Goal: Task Accomplishment & Management: Use online tool/utility

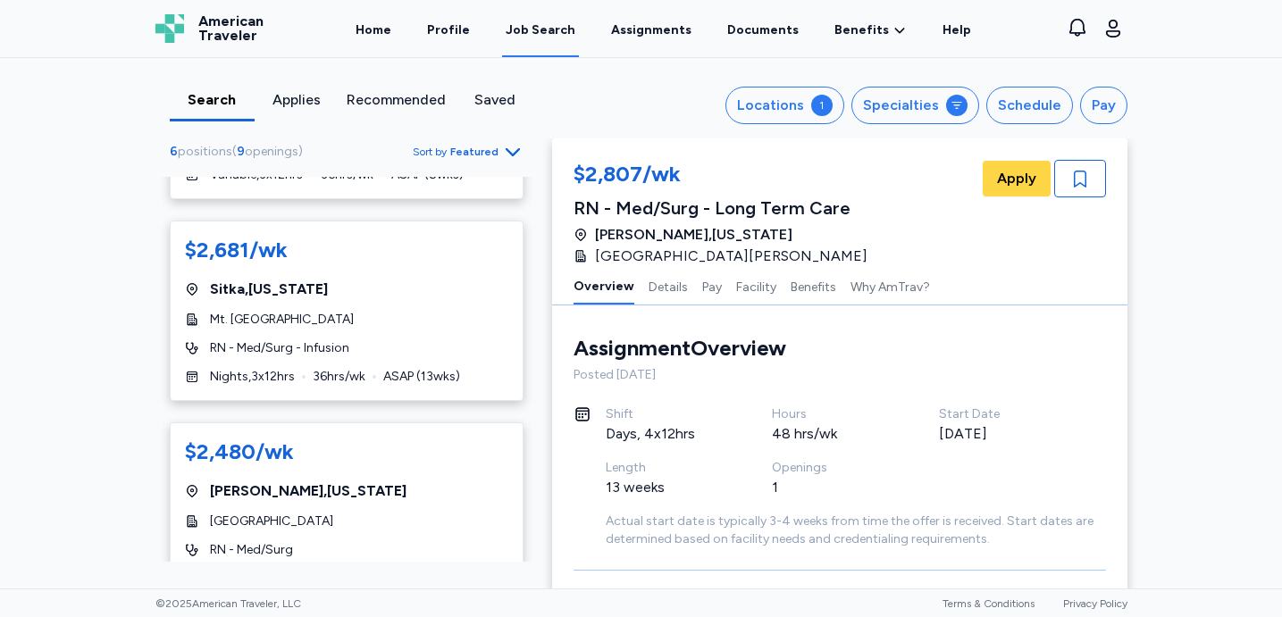
scroll to position [356, 0]
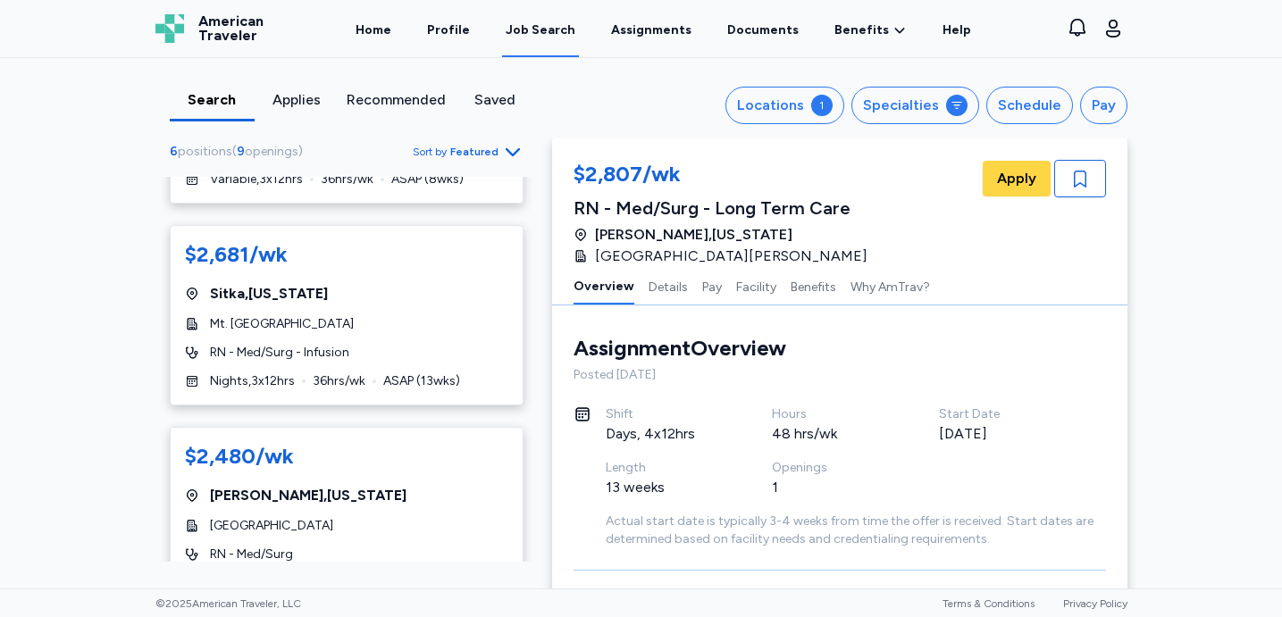
click at [432, 310] on div "$2,681/[PERSON_NAME][GEOGRAPHIC_DATA] , [US_STATE] Mt. [GEOGRAPHIC_DATA] RN - M…" at bounding box center [347, 315] width 354 height 180
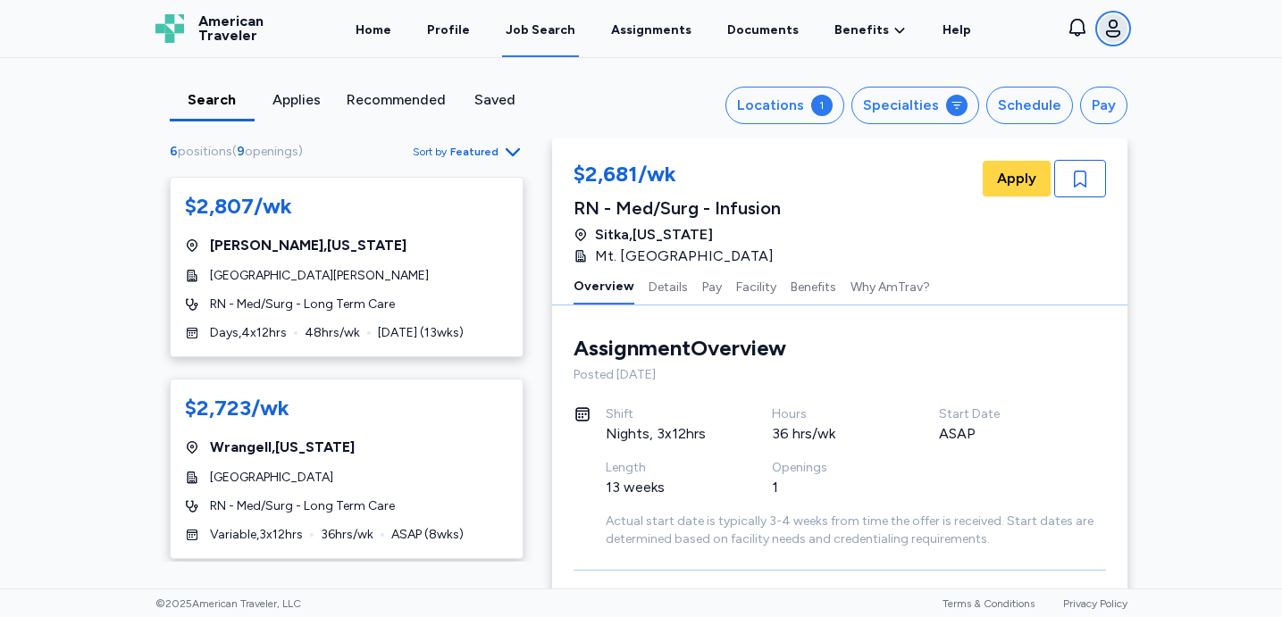
click at [1108, 32] on icon "button" at bounding box center [1113, 28] width 21 height 21
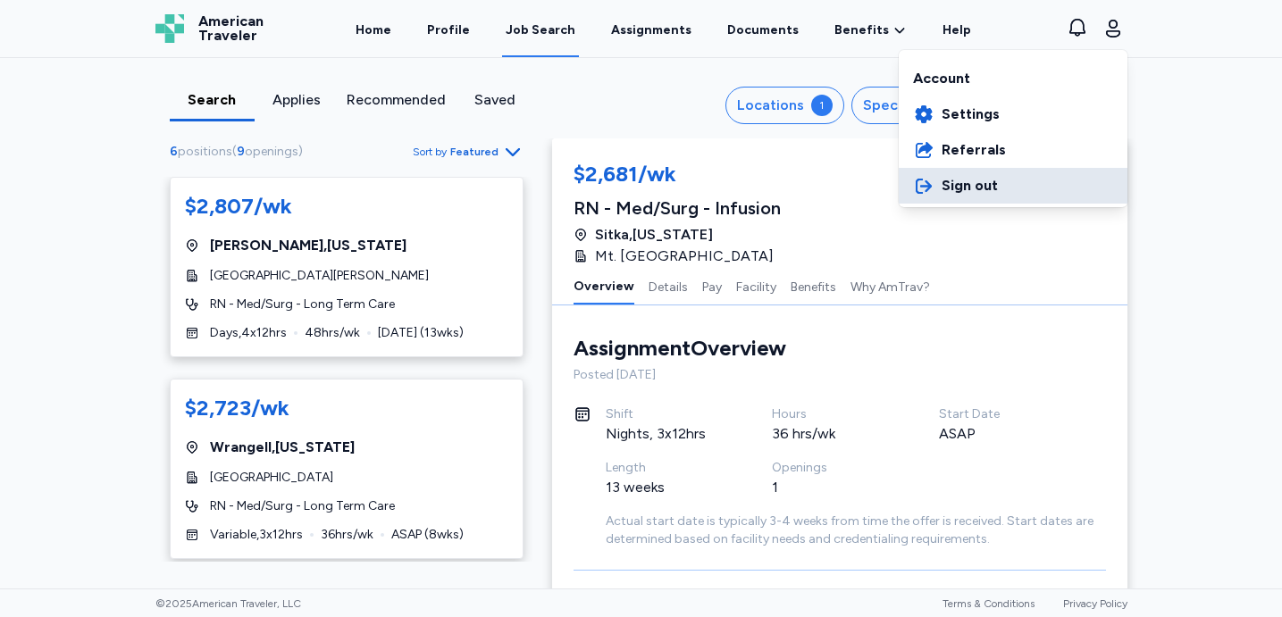
click at [985, 182] on span "Sign out" at bounding box center [970, 185] width 56 height 21
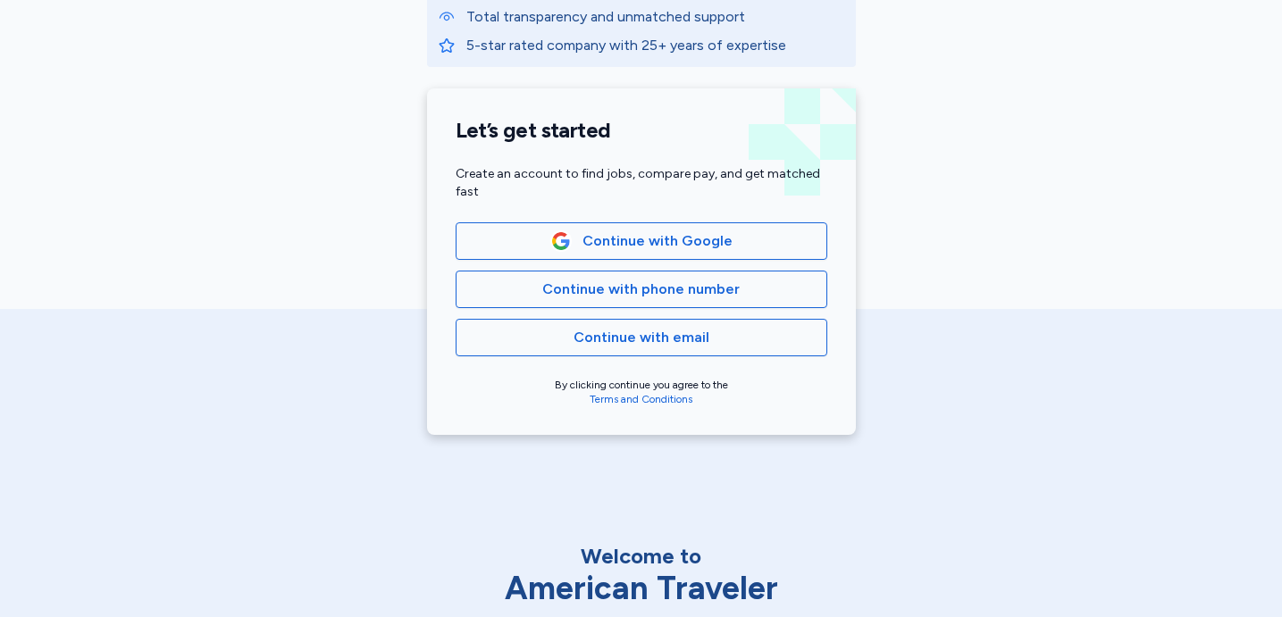
scroll to position [348, 0]
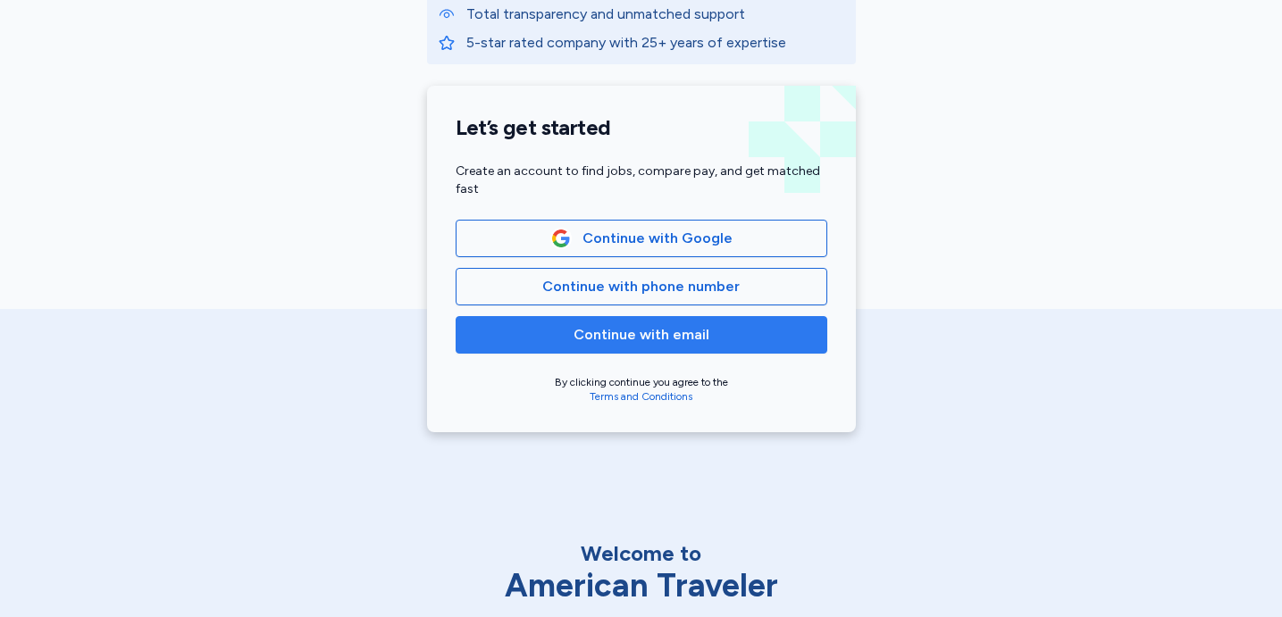
click at [746, 331] on span "Continue with email" at bounding box center [641, 334] width 341 height 21
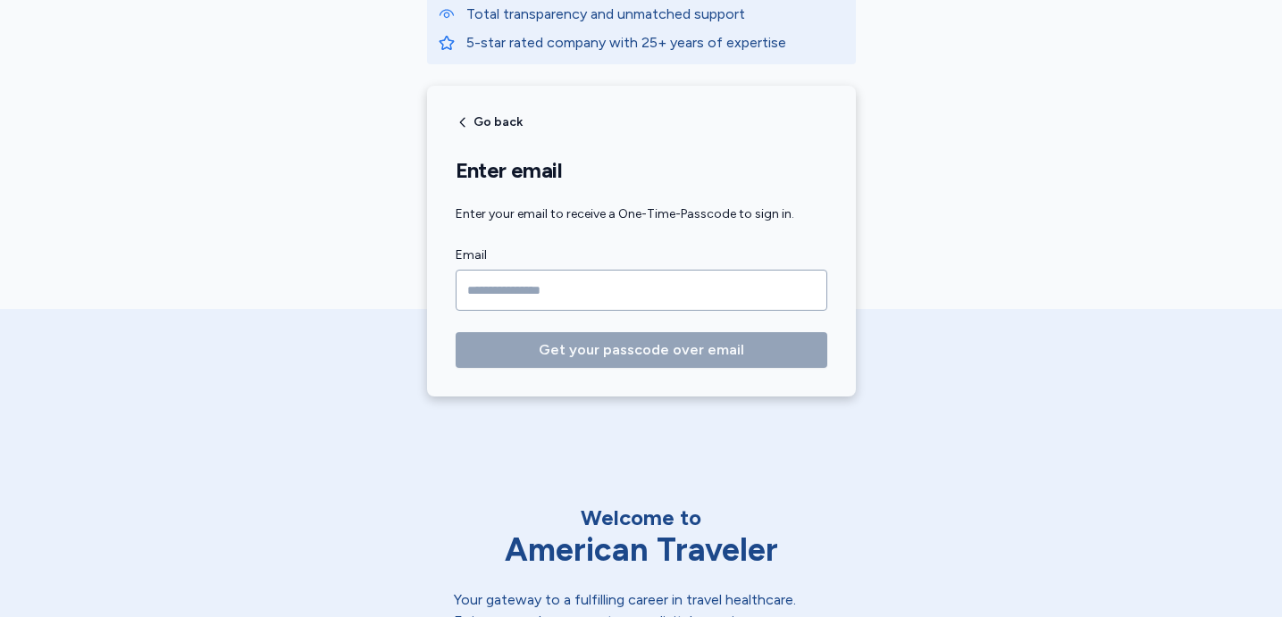
click at [731, 287] on input "Email" at bounding box center [642, 290] width 372 height 41
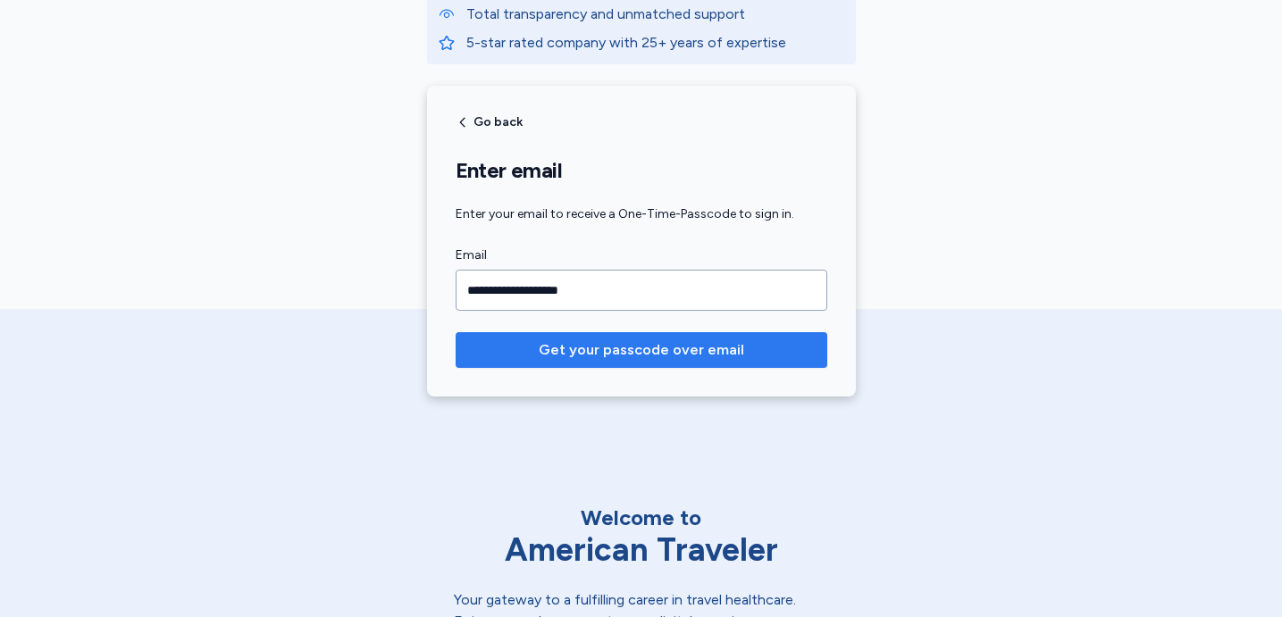
type input "**********"
click at [715, 350] on span "Get your passcode over email" at bounding box center [642, 350] width 206 height 21
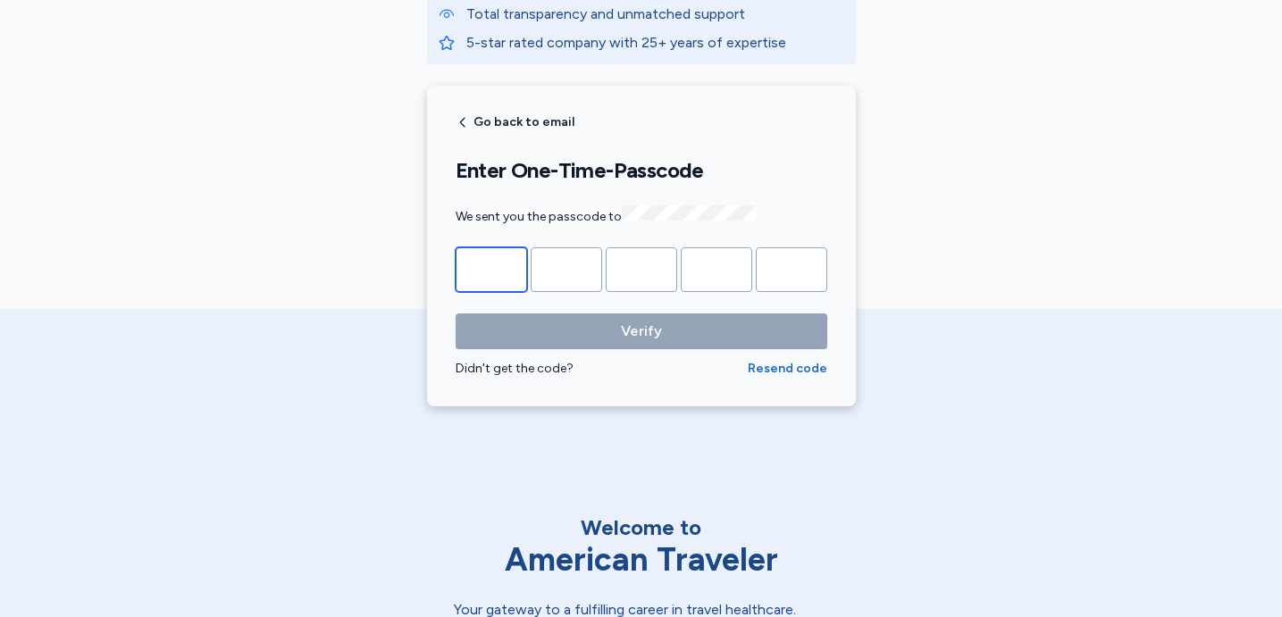
type input "*"
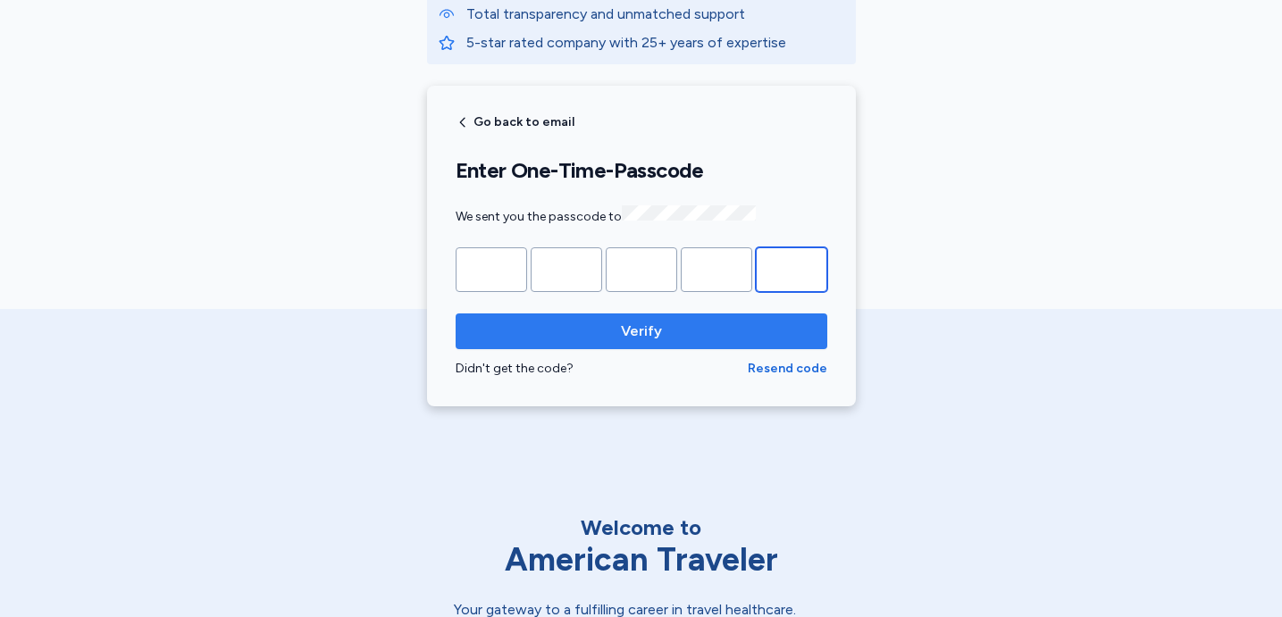
type input "*"
click at [642, 332] on span "Verify" at bounding box center [641, 331] width 41 height 21
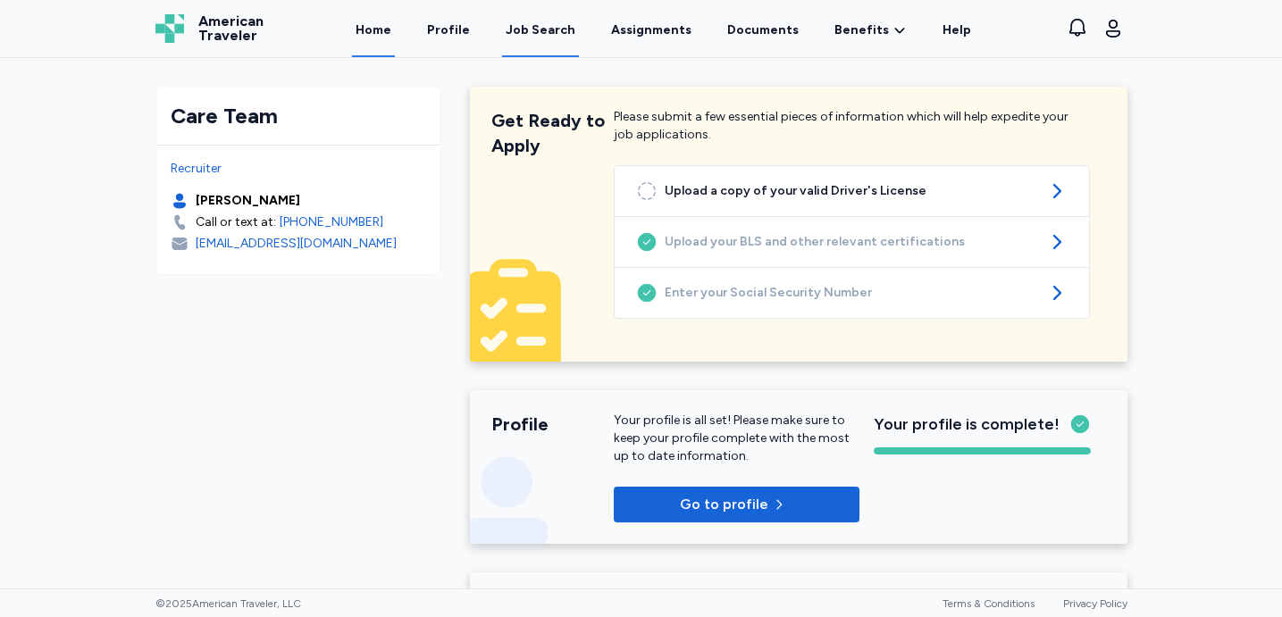
click at [553, 33] on div "Job Search" at bounding box center [541, 30] width 70 height 18
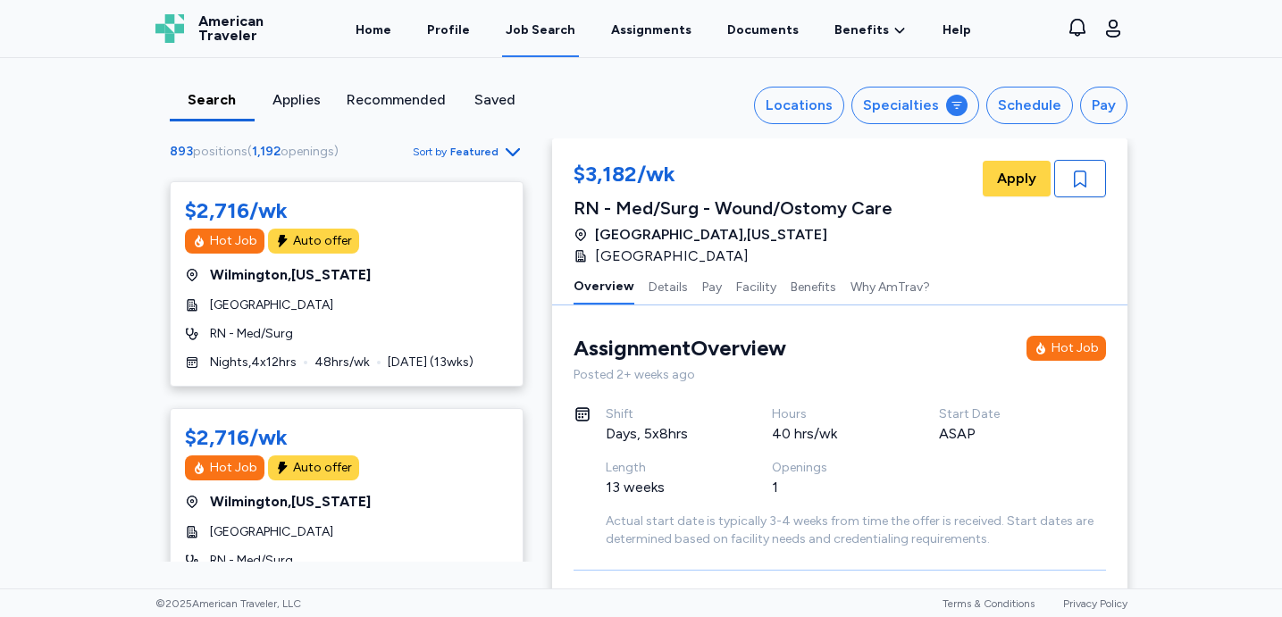
scroll to position [137, 0]
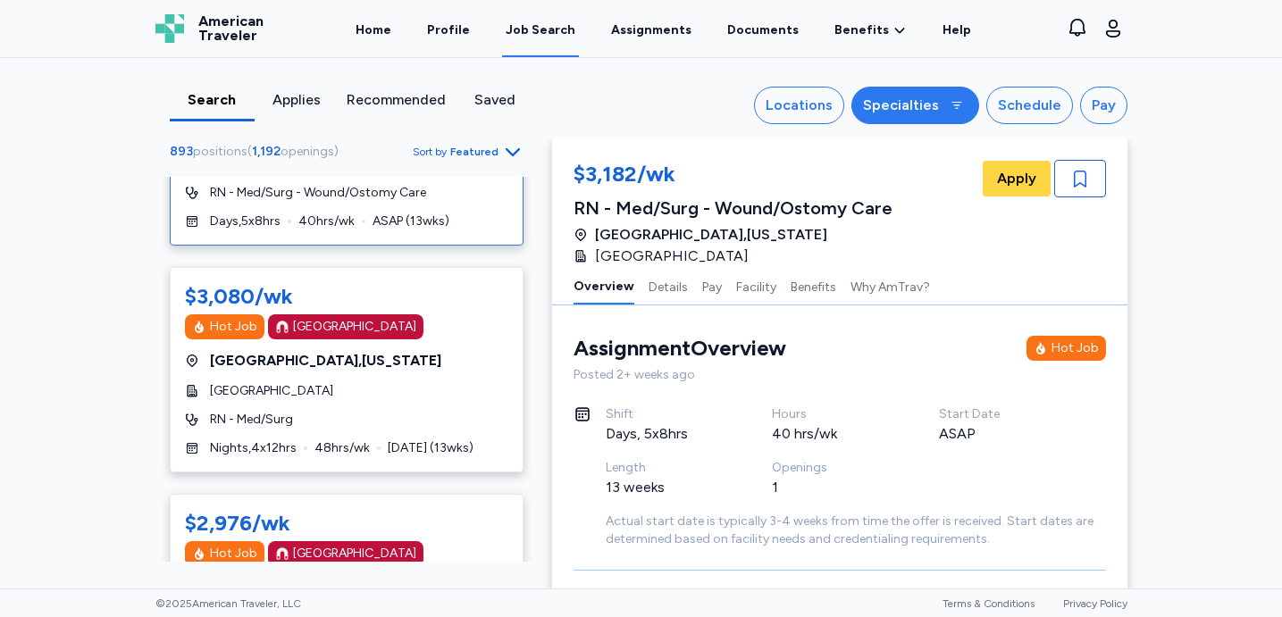
click at [939, 107] on div "Specialties" at bounding box center [901, 105] width 76 height 21
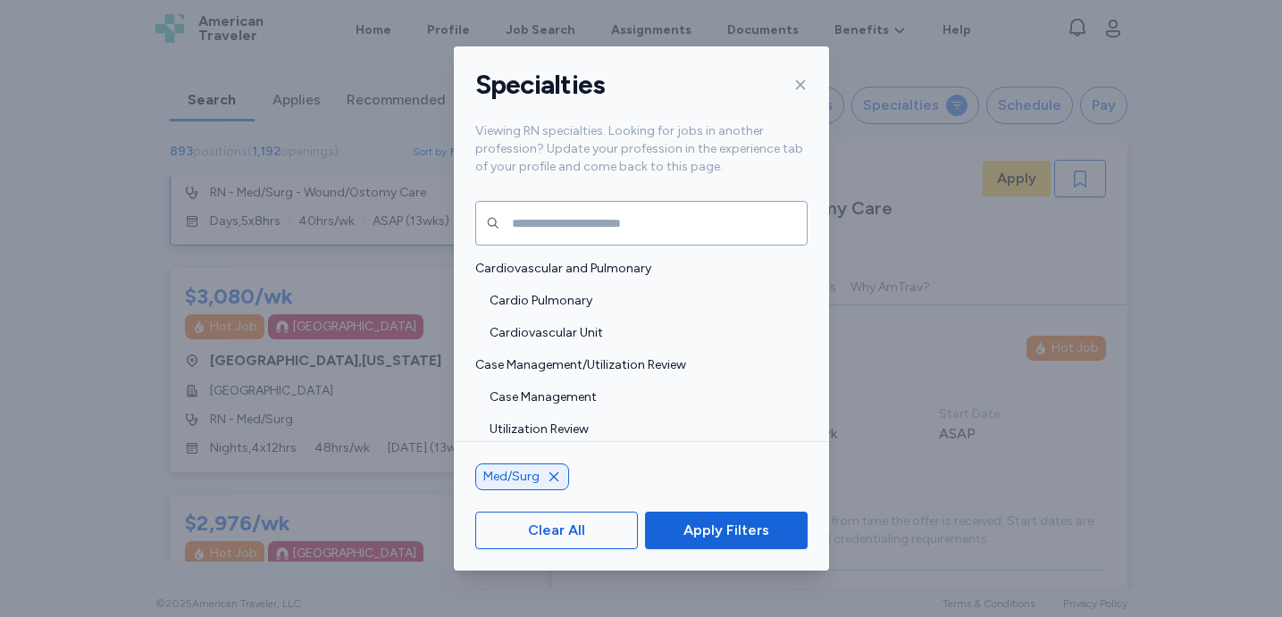
click at [949, 63] on div "Specialties Viewing RN specialties. Looking for jobs in another profession? Upd…" at bounding box center [641, 308] width 1282 height 617
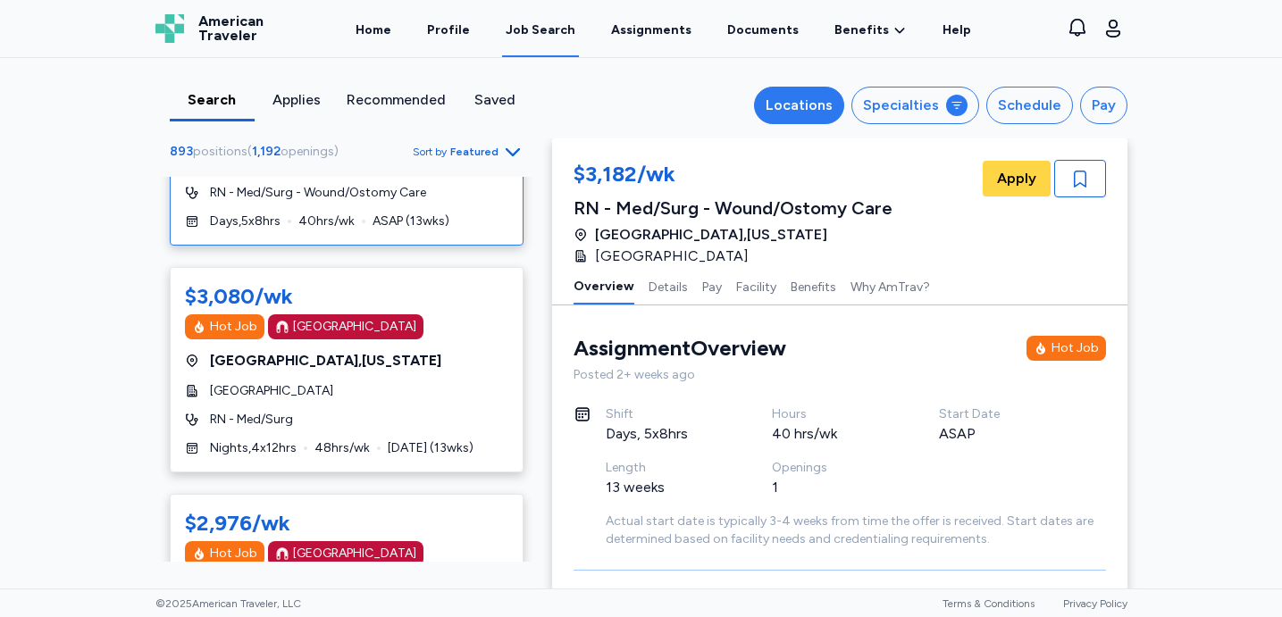
click at [831, 102] on div "Locations" at bounding box center [799, 105] width 67 height 21
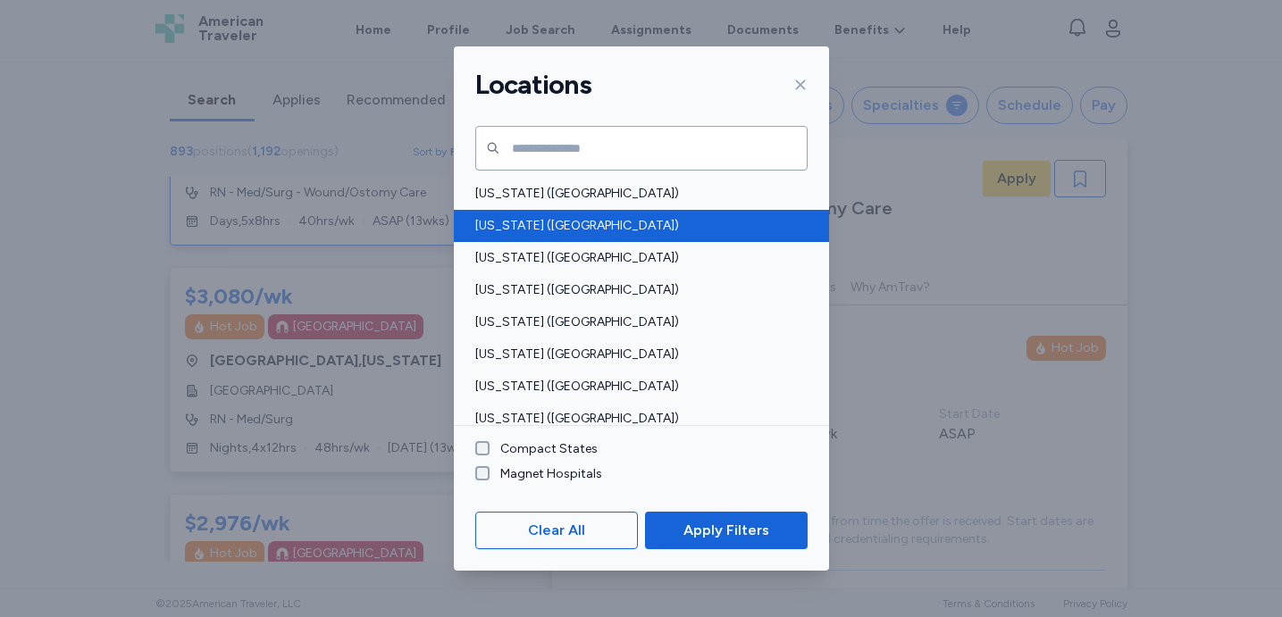
click at [571, 221] on span "Alaska (AK)" at bounding box center [636, 226] width 322 height 18
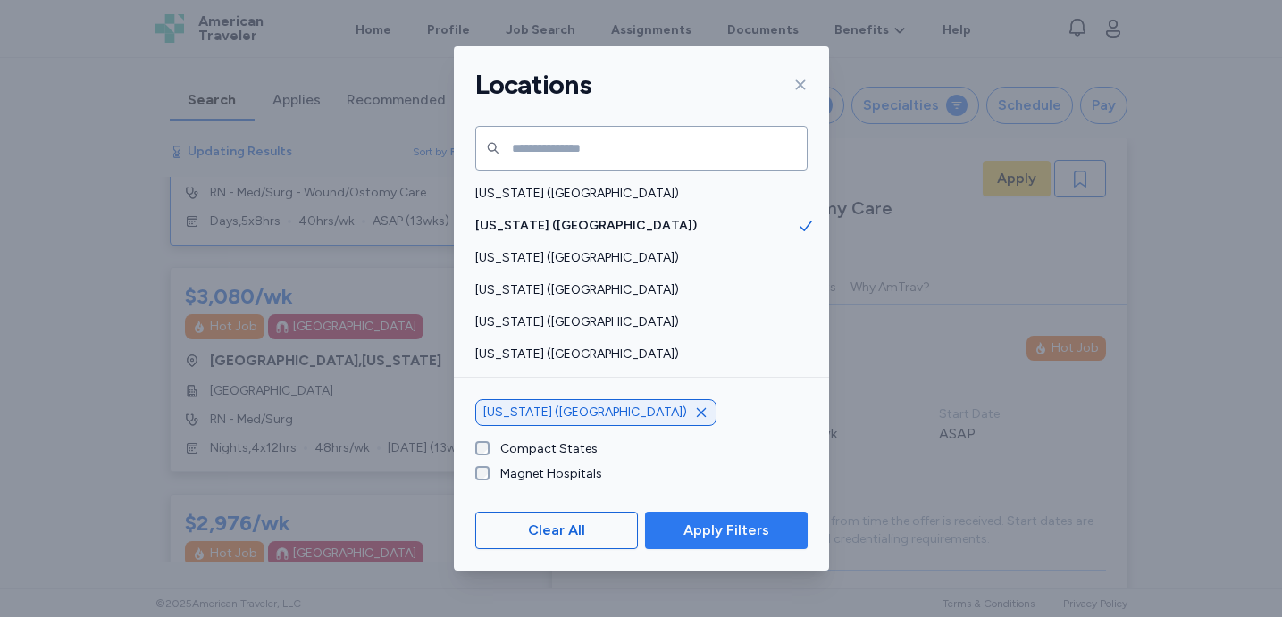
scroll to position [2, 0]
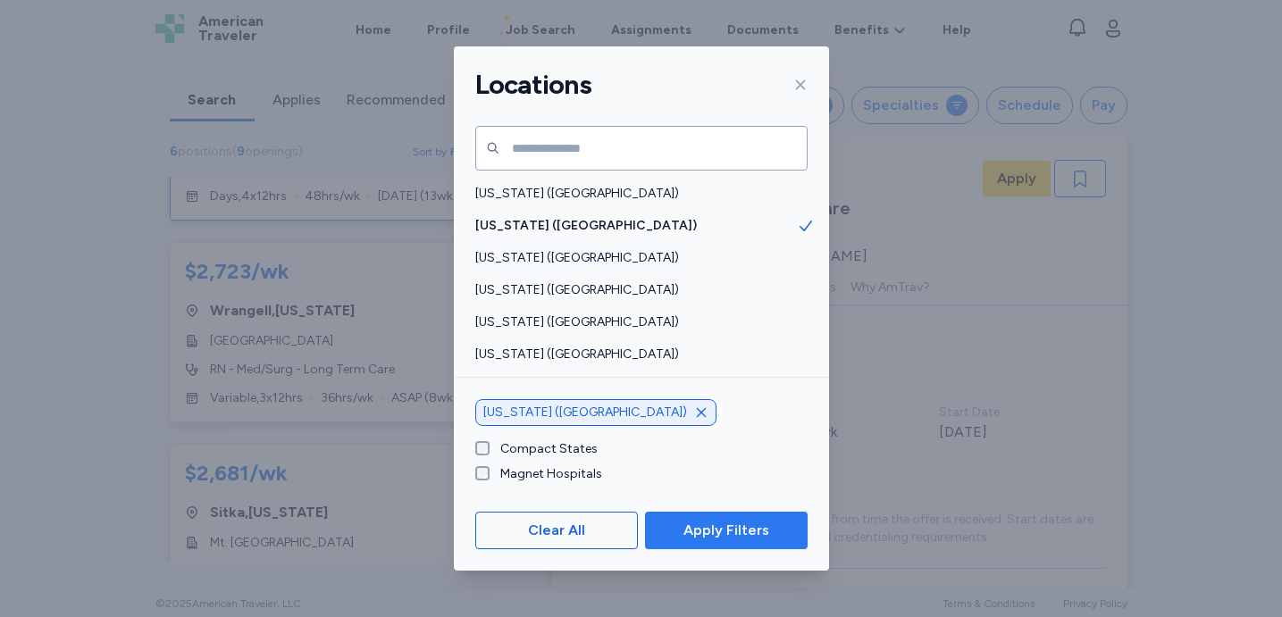
click at [715, 533] on span "Apply Filters" at bounding box center [727, 530] width 86 height 21
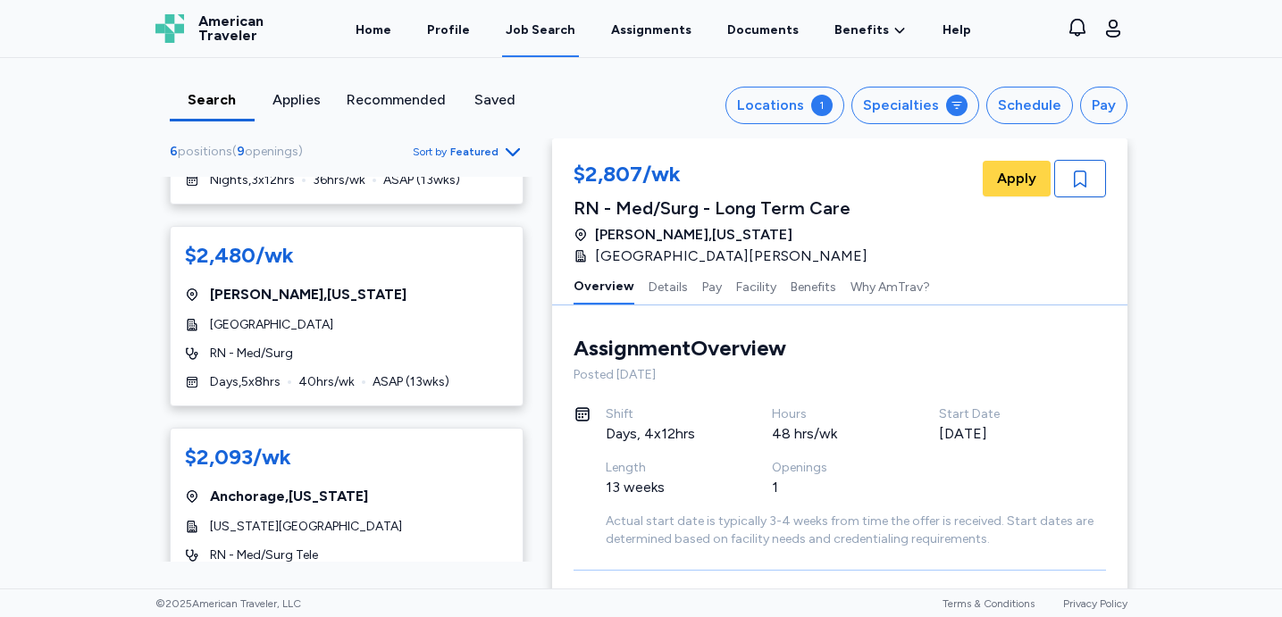
scroll to position [0, 0]
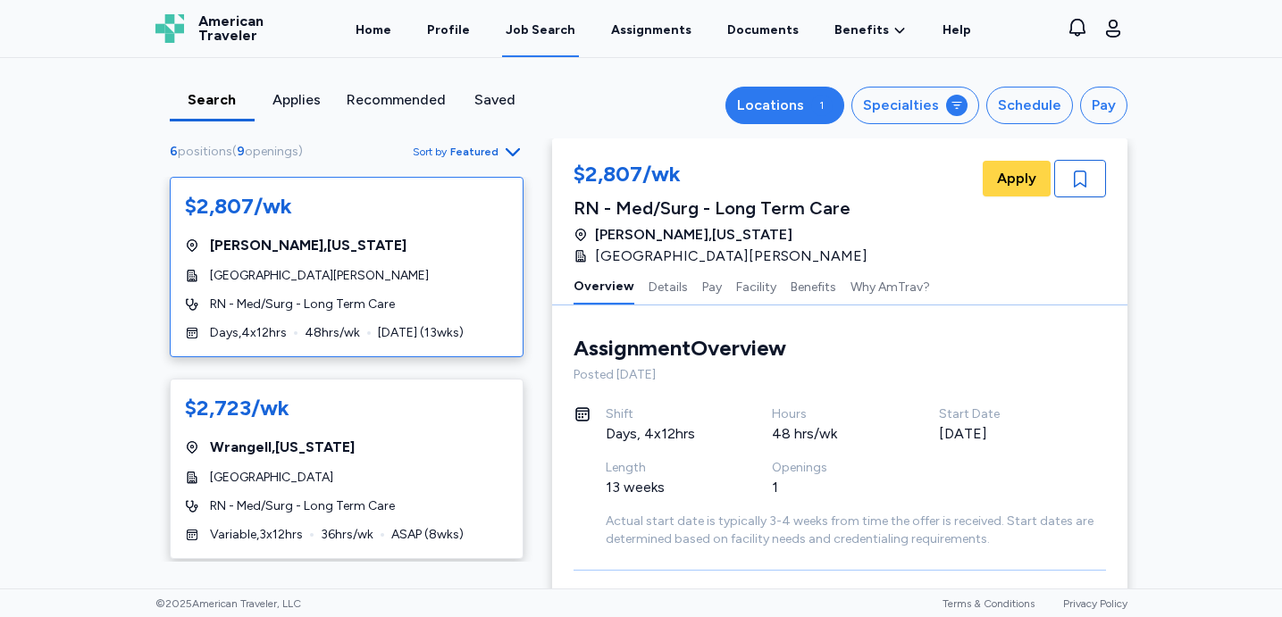
click at [831, 108] on div "1" at bounding box center [821, 105] width 21 height 21
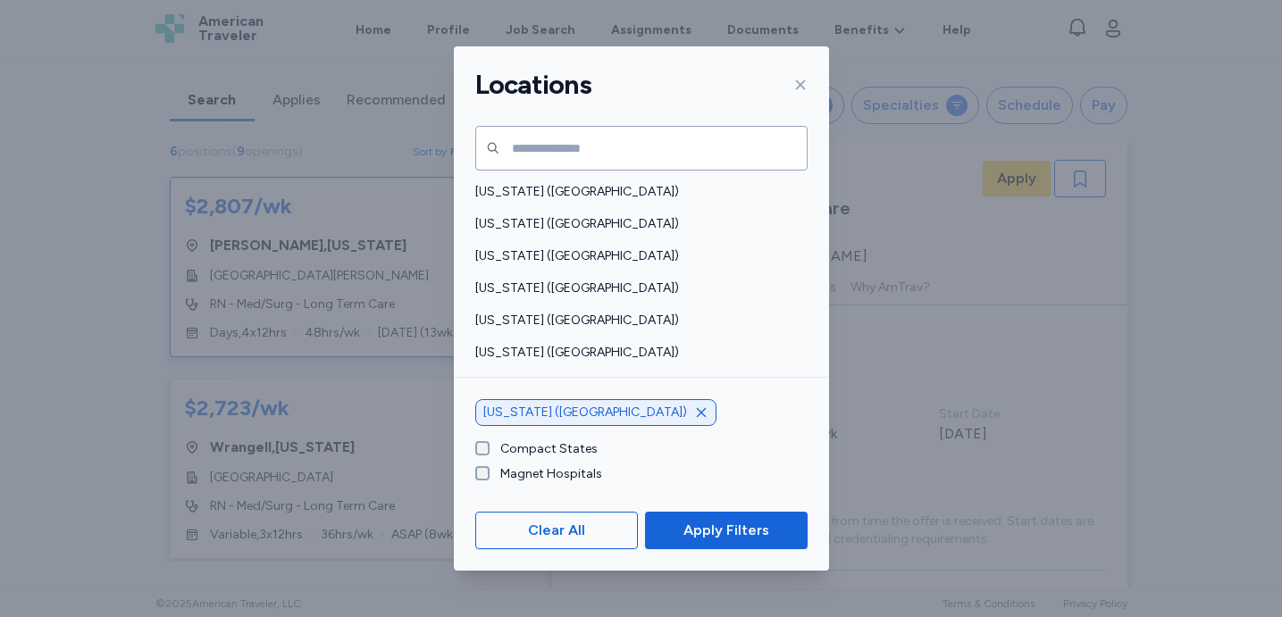
scroll to position [1441, 0]
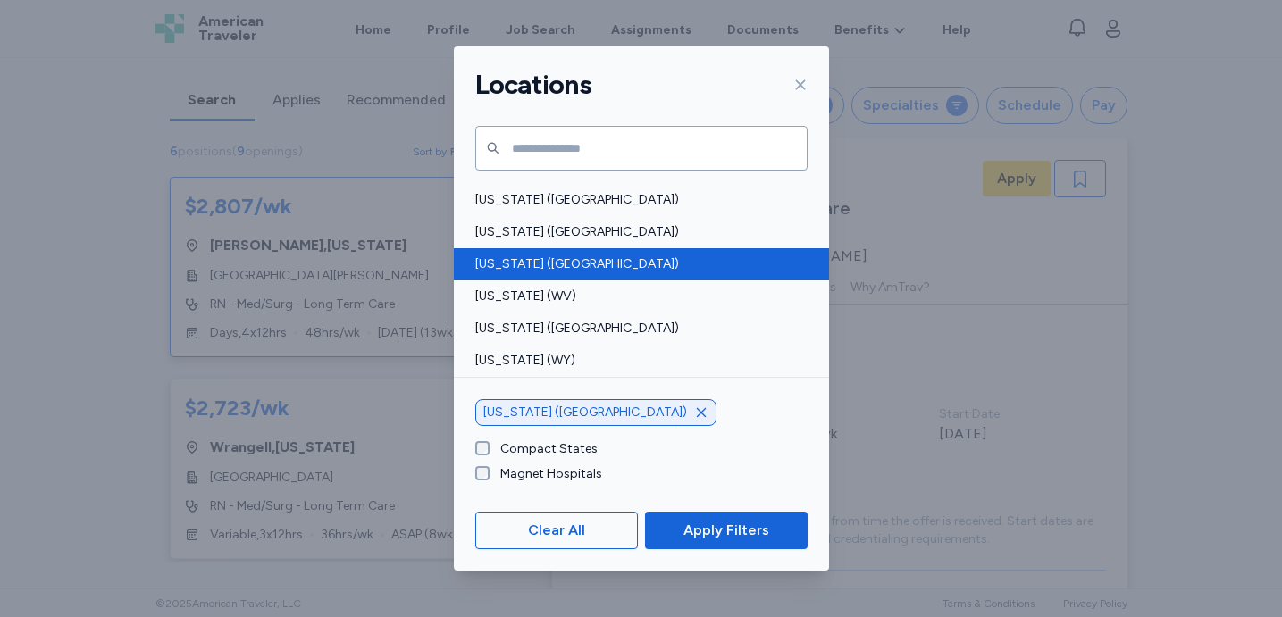
click at [567, 264] on span "Washington (WA)" at bounding box center [636, 265] width 322 height 18
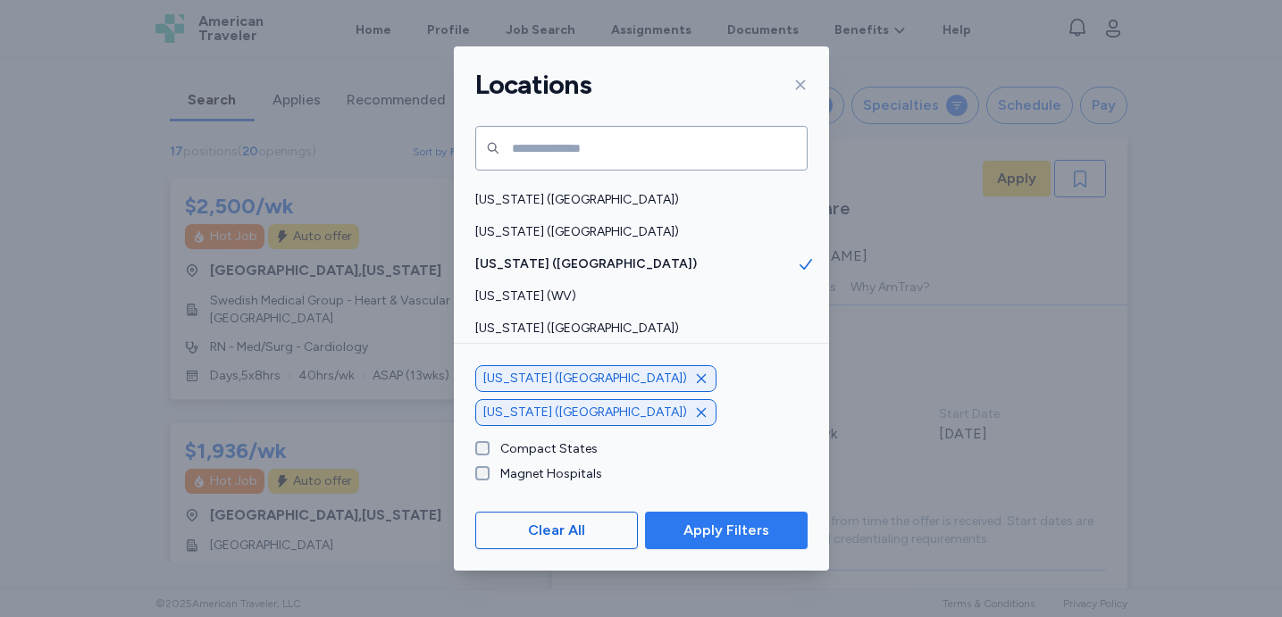
click at [730, 526] on span "Apply Filters" at bounding box center [727, 530] width 86 height 21
